Goal: Complete application form

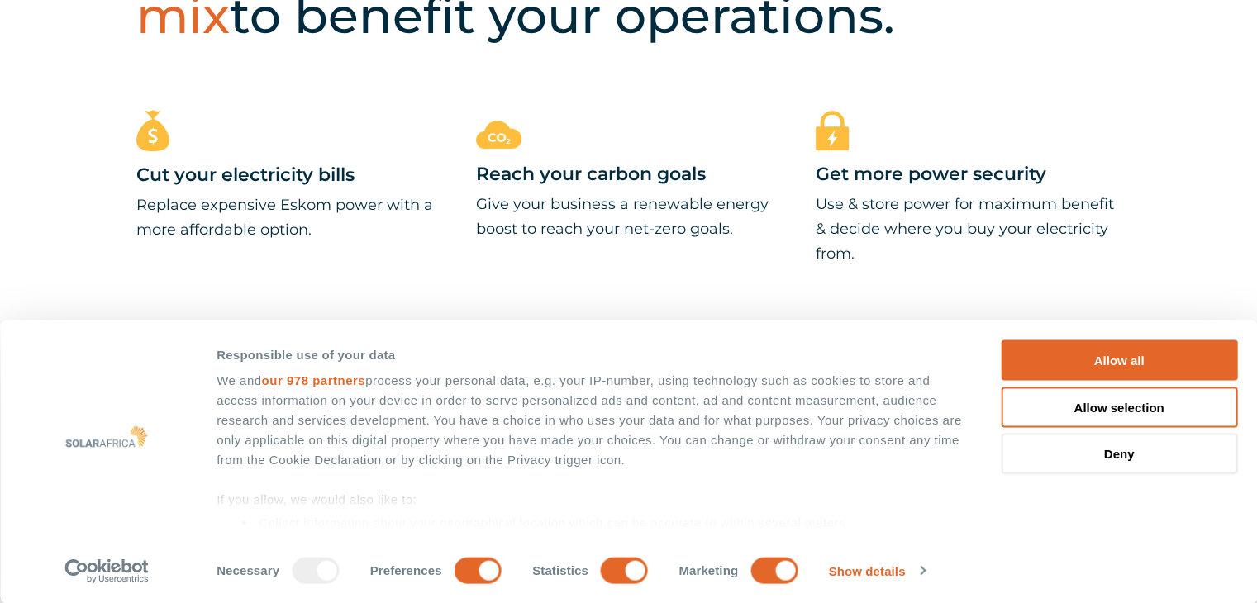
scroll to position [765, 0]
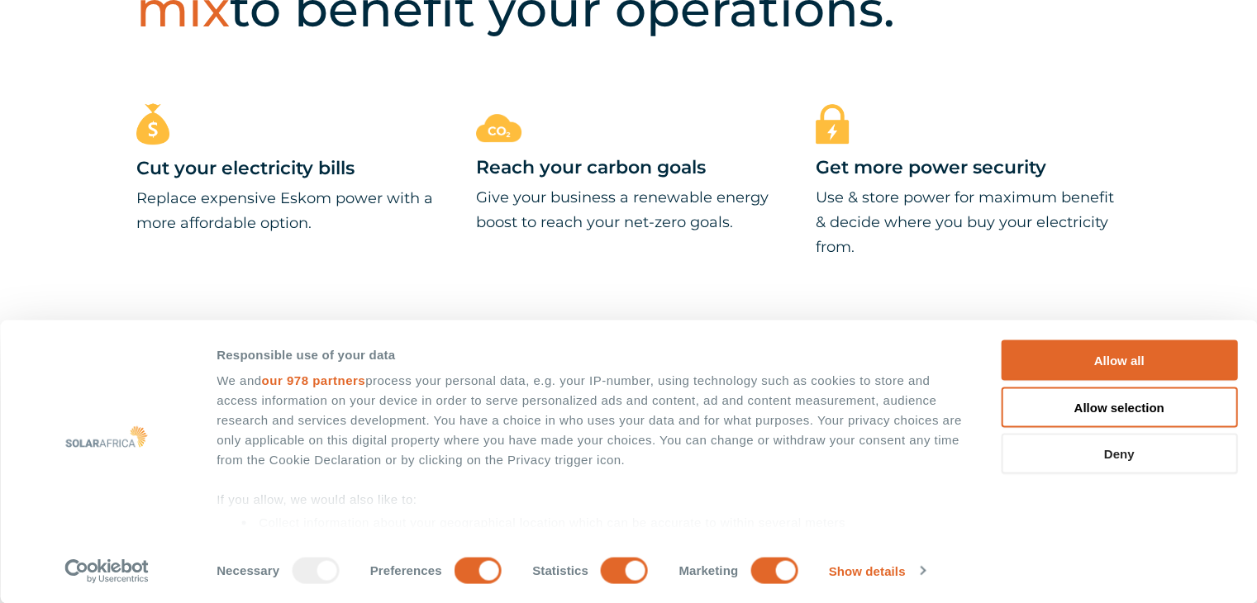
click at [1114, 453] on button "Deny" at bounding box center [1119, 454] width 236 height 41
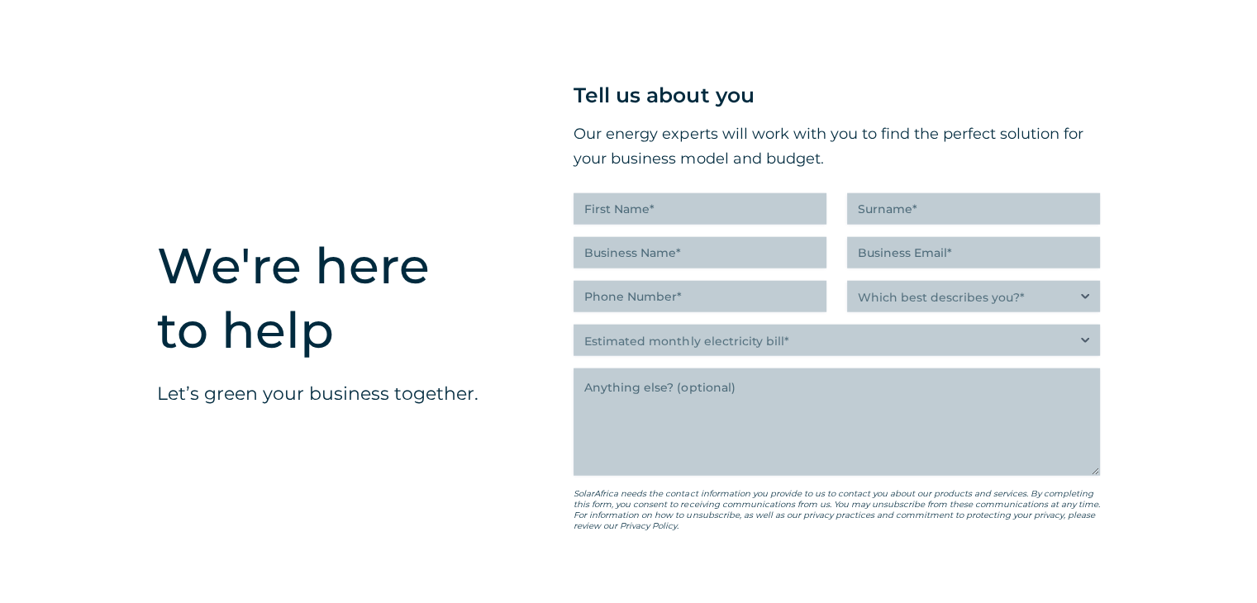
scroll to position [4067, 0]
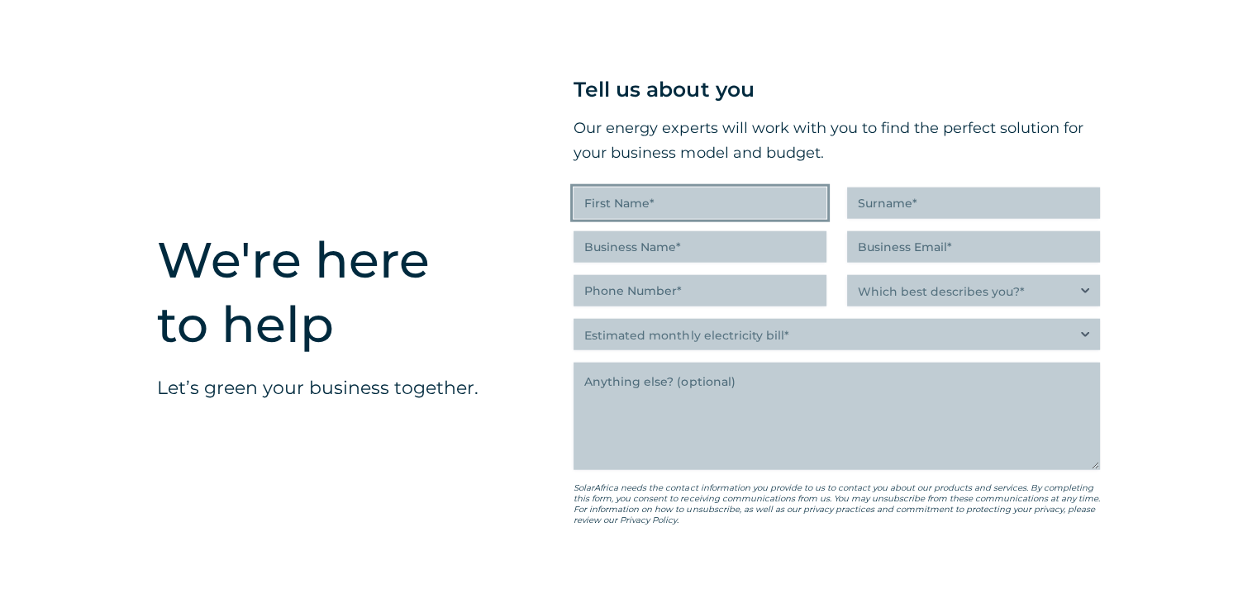
click at [668, 219] on input "First Name (Required)" at bounding box center [700, 203] width 253 height 31
type input "[PERSON_NAME]"
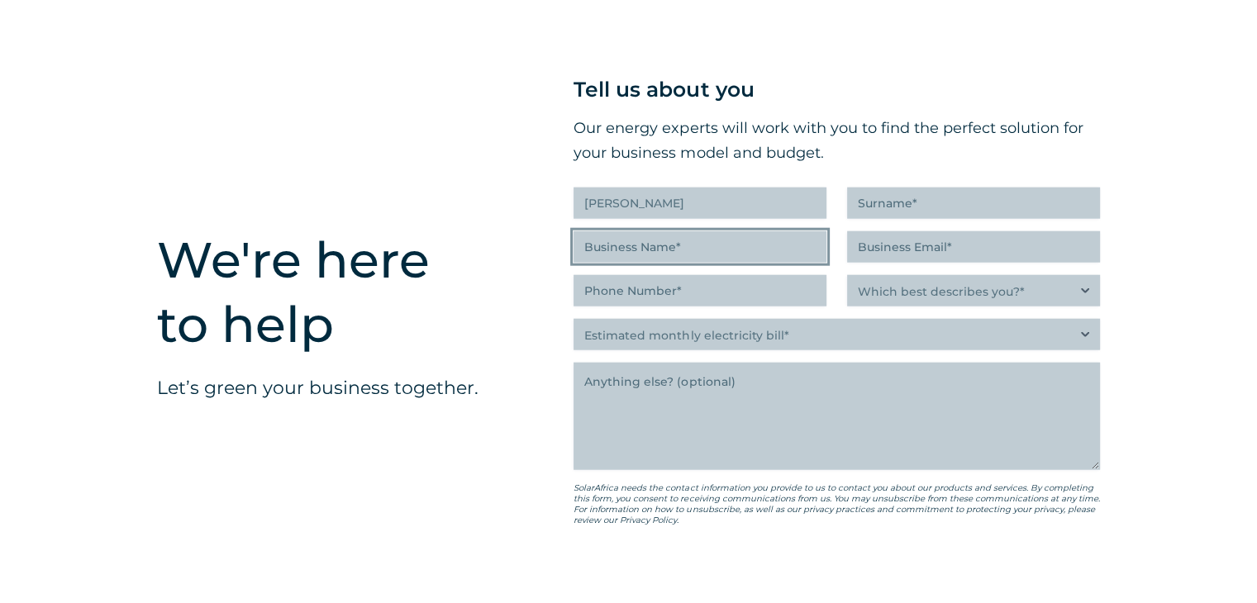
click at [670, 257] on input "Business Name (Required)" at bounding box center [700, 246] width 253 height 31
type input "Sekunjalo Piping Projects"
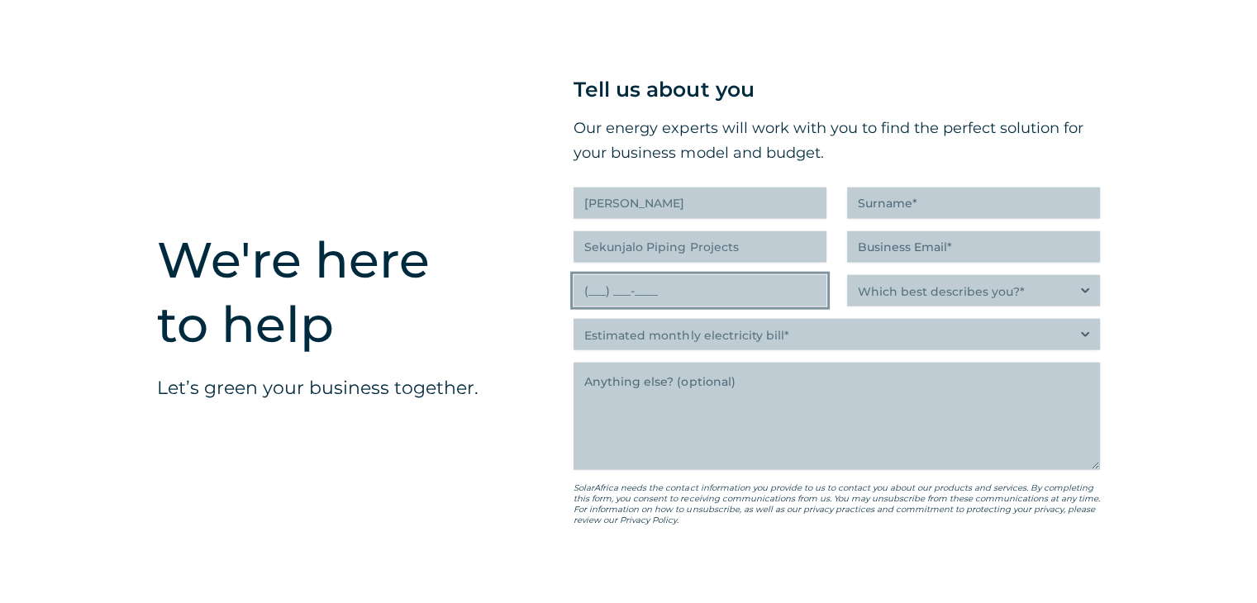
click at [650, 305] on input "(___) ___-____" at bounding box center [700, 290] width 253 height 31
type input "(011) 397-4610"
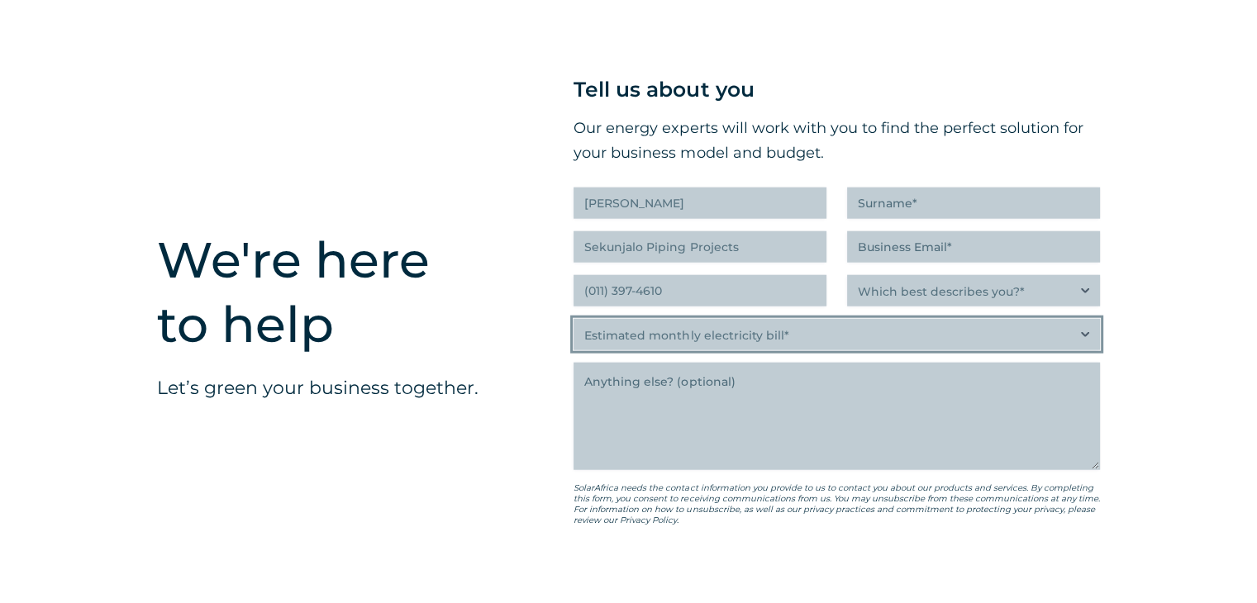
click at [1082, 344] on select "Estimated monthly electricity bill* Less than R500K More than R500K" at bounding box center [837, 334] width 527 height 31
select select "Less than R500K"
click at [574, 329] on select "Estimated monthly electricity bill* Less than R500K More than R500K" at bounding box center [837, 334] width 527 height 31
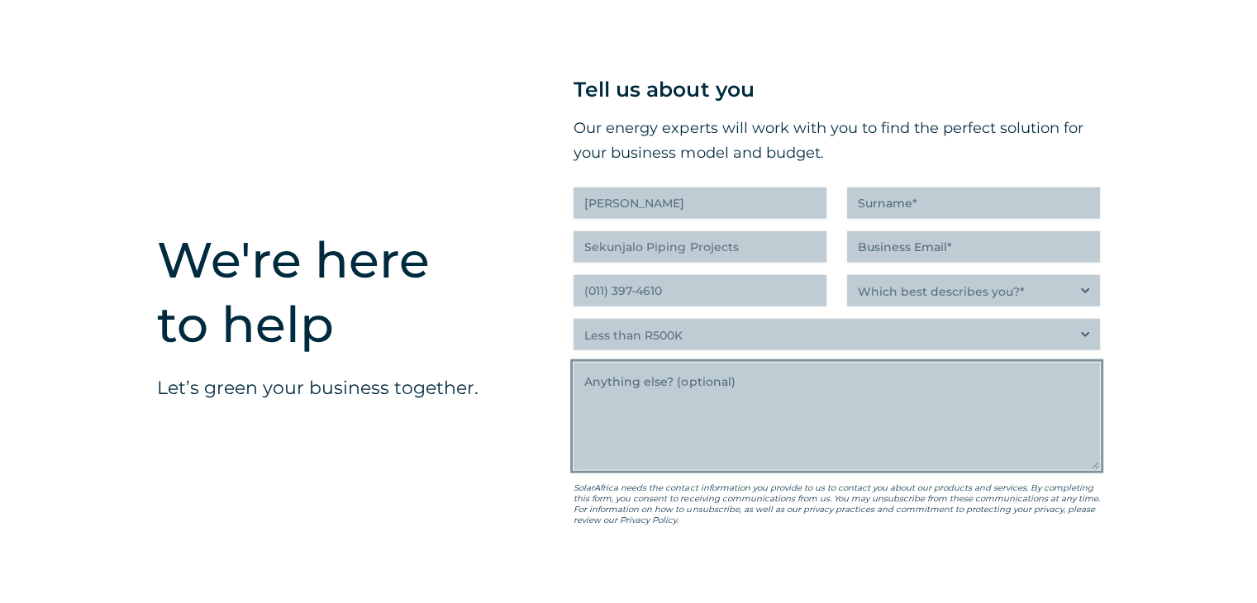
click at [751, 393] on textarea "Anything else" at bounding box center [837, 416] width 527 height 107
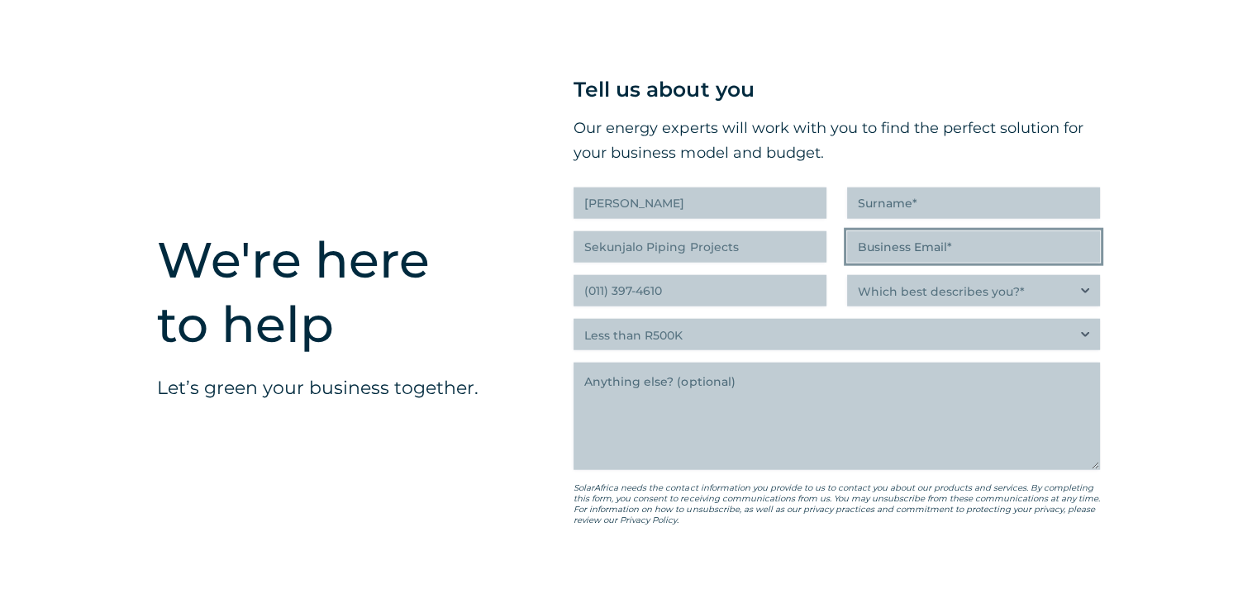
click at [986, 260] on input "Business Email (Required)" at bounding box center [973, 246] width 253 height 31
type input "[EMAIL_ADDRESS][DOMAIN_NAME]"
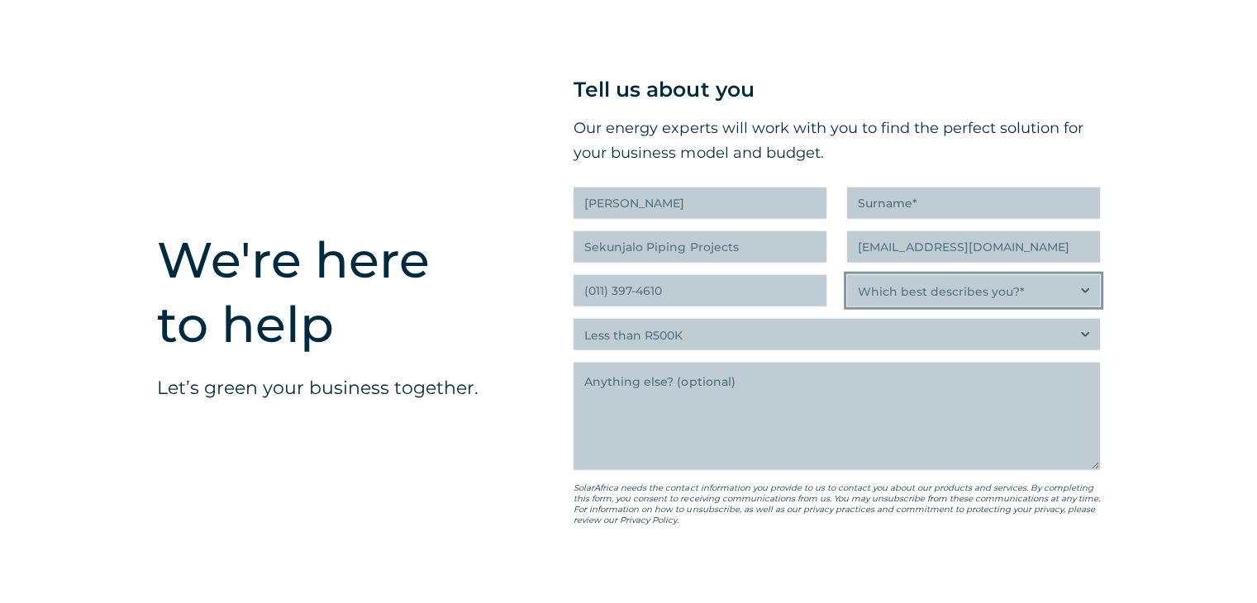
click at [939, 298] on select "Which best describes you?* Researching and identifying the best energy solution…" at bounding box center [973, 290] width 253 height 31
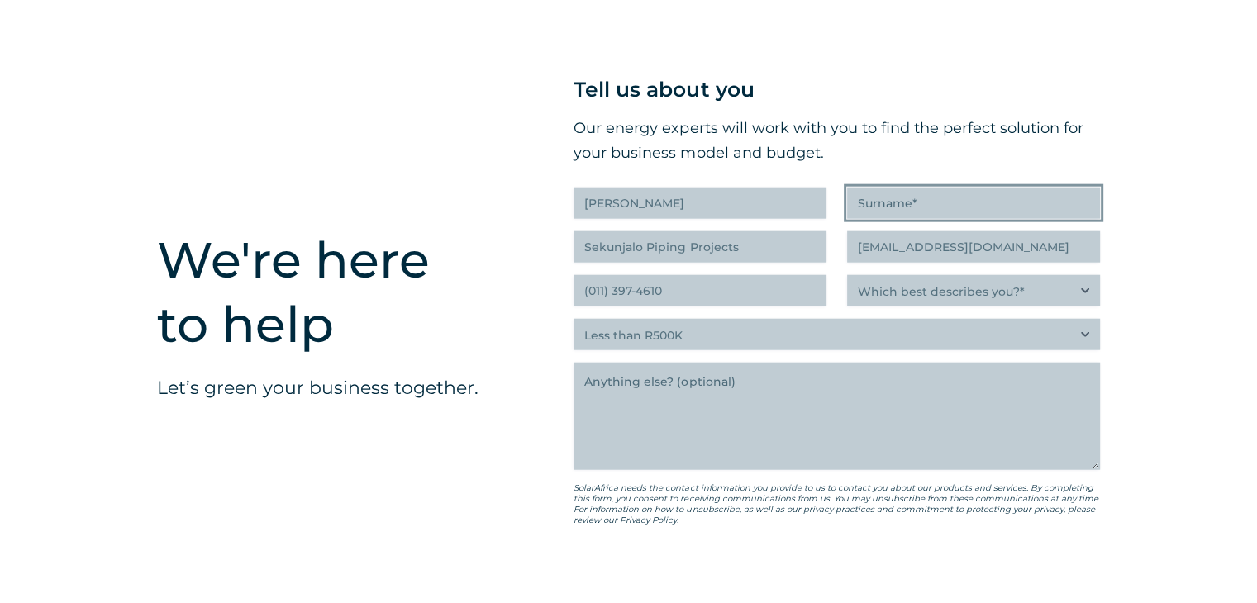
click at [929, 219] on input "Surname (Required)" at bounding box center [973, 203] width 253 height 31
type input "[PERSON_NAME]"
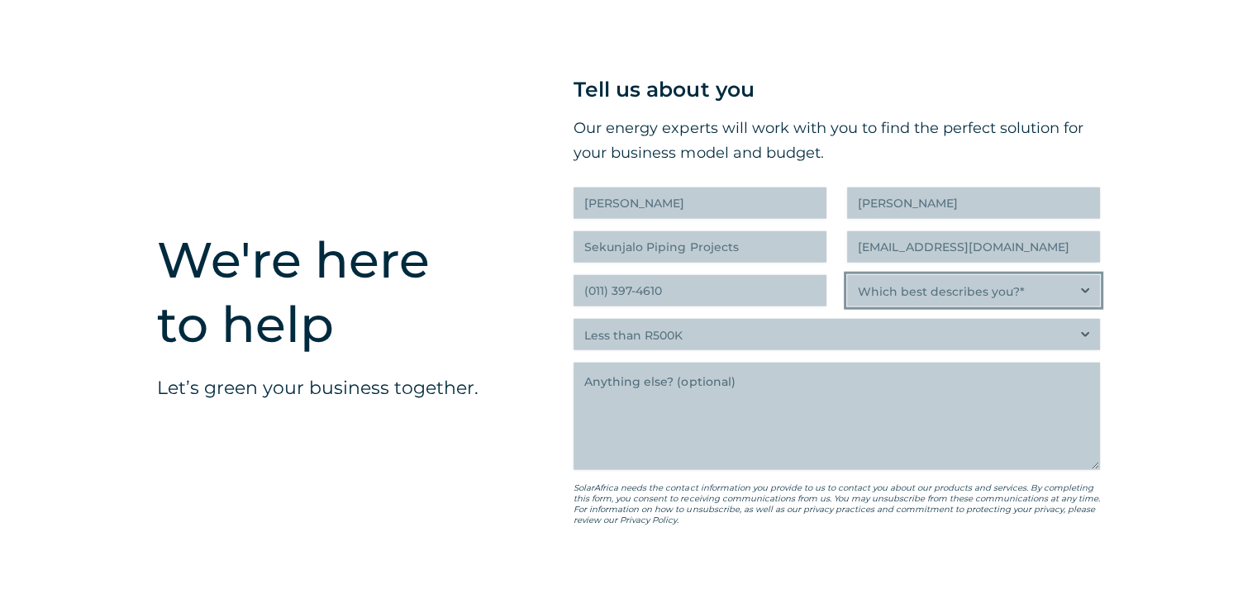
click at [1085, 298] on select "Which best describes you?* Researching and identifying the best energy solution…" at bounding box center [973, 290] width 253 height 31
select select "Researching and identifying the best energy solutions on behalf of the business…"
click at [847, 285] on select "Which best describes you?* Researching and identifying the best energy solution…" at bounding box center [973, 290] width 253 height 31
click at [1090, 296] on select "Which best describes you?* Researching and identifying the best energy solution…" at bounding box center [973, 290] width 253 height 31
click at [1142, 318] on div "" (Required) " indicates required fields Tell us about you Our energy experts w…" at bounding box center [837, 358] width 626 height 760
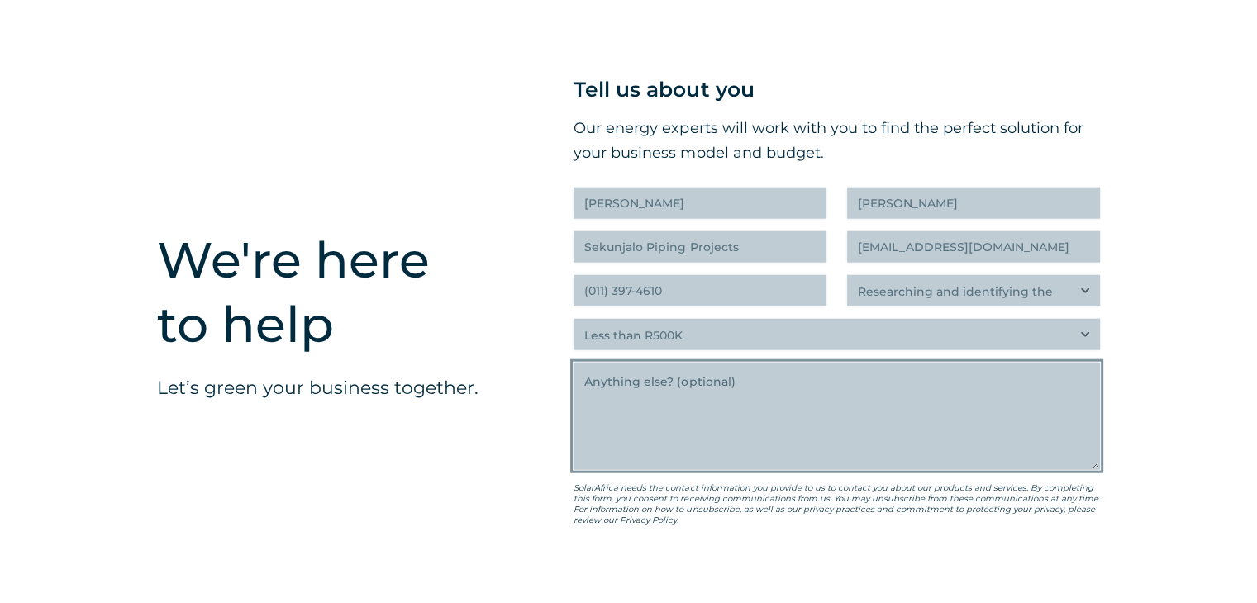
click at [705, 401] on textarea "Anything else" at bounding box center [837, 416] width 527 height 107
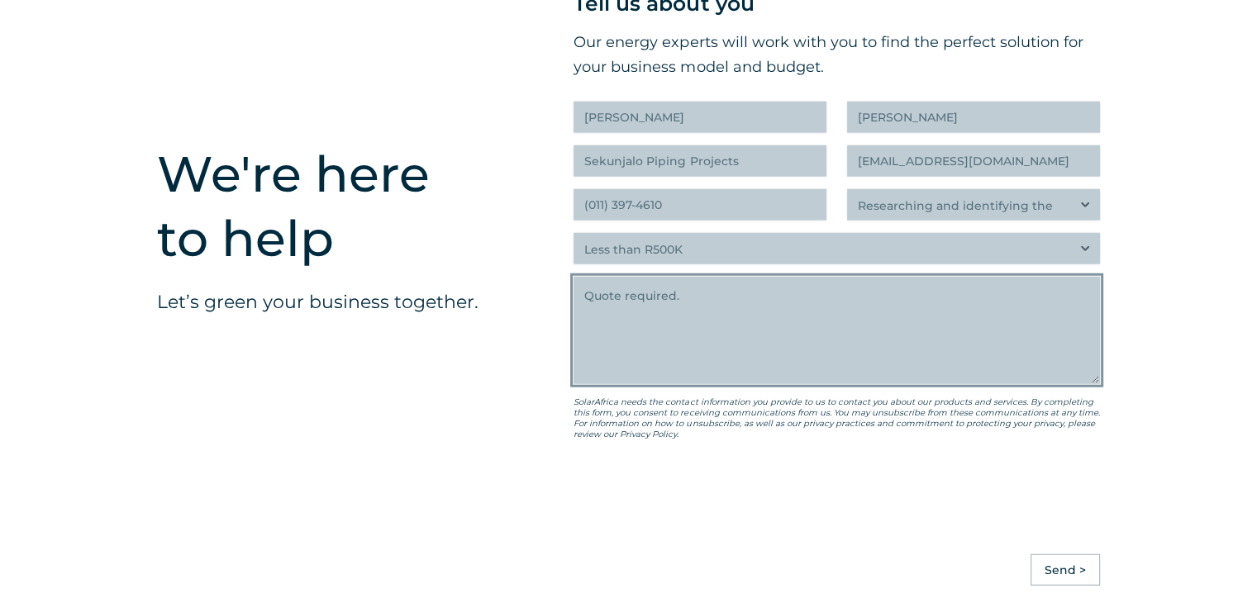
scroll to position [4189, 0]
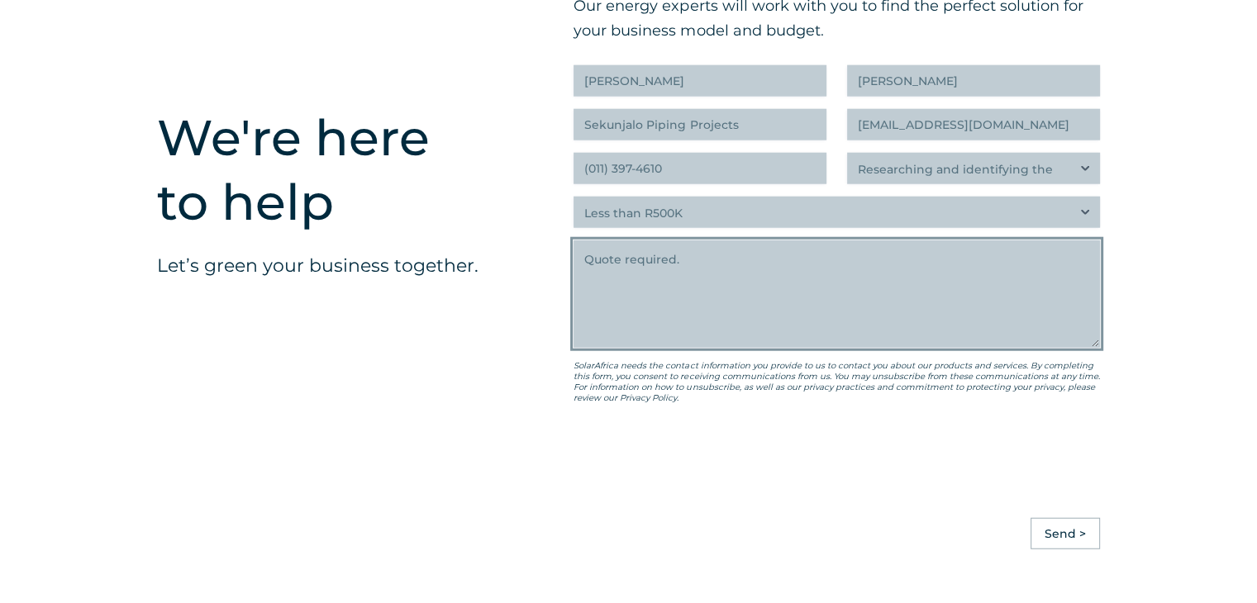
type textarea "Quote required."
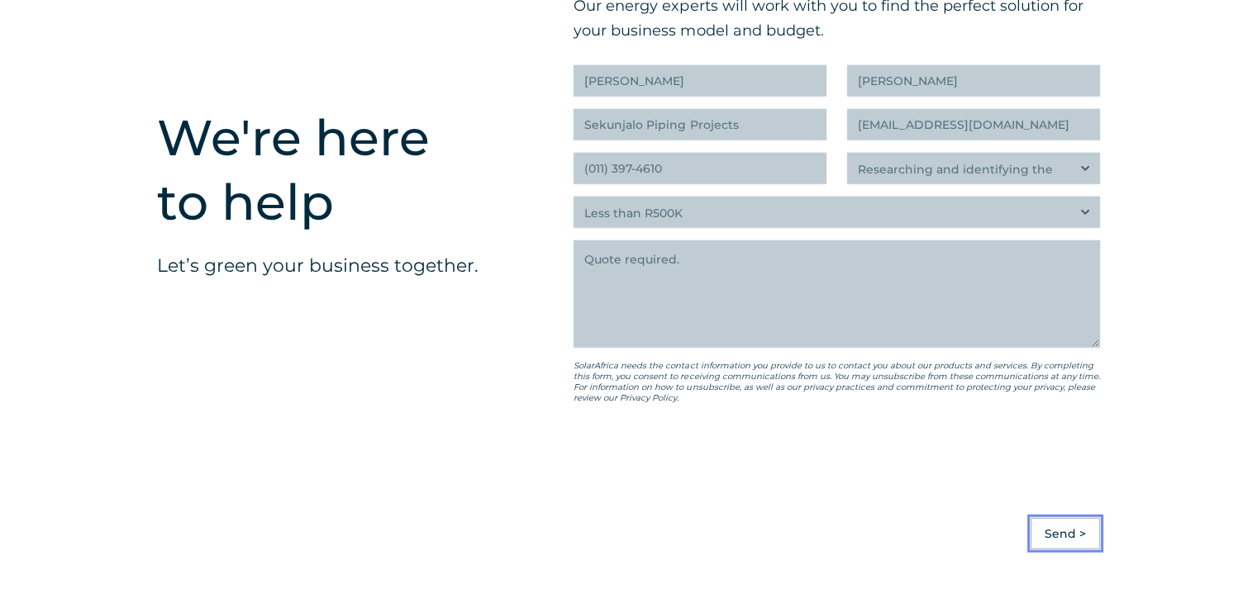
click at [1073, 546] on input "Send >" at bounding box center [1065, 533] width 69 height 31
